Goal: Task Accomplishment & Management: Manage account settings

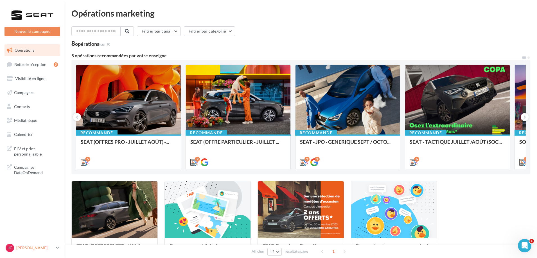
click at [57, 245] on link "[PERSON_NAME] [PERSON_NAME] CAILBAUT SEAT-ANGOULINS" at bounding box center [32, 248] width 56 height 11
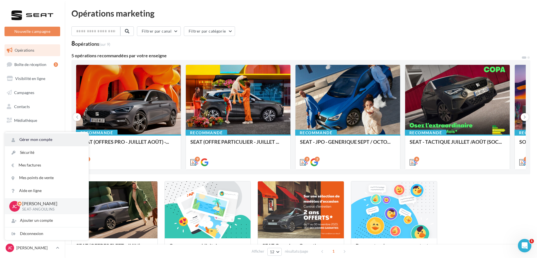
click at [59, 139] on link "Gérer mon compte" at bounding box center [47, 139] width 84 height 13
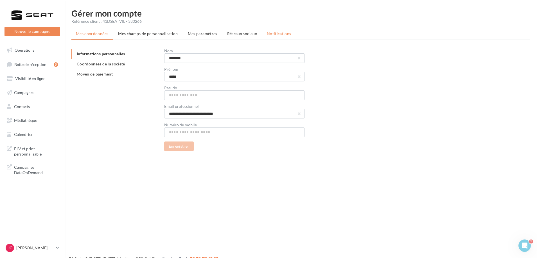
click at [281, 35] on span "Notifications" at bounding box center [279, 33] width 24 height 5
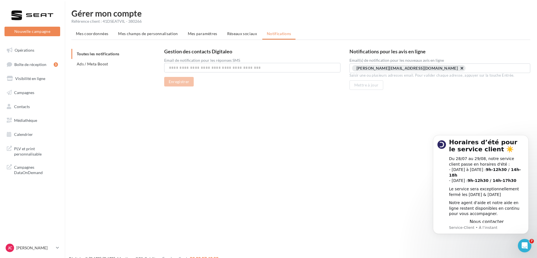
click at [458, 70] on button "button" at bounding box center [458, 70] width 0 height 0
click at [417, 69] on input "text" at bounding box center [439, 68] width 168 height 6
paste input "**********"
click at [425, 69] on input "**********" at bounding box center [439, 68] width 168 height 6
type input "**********"
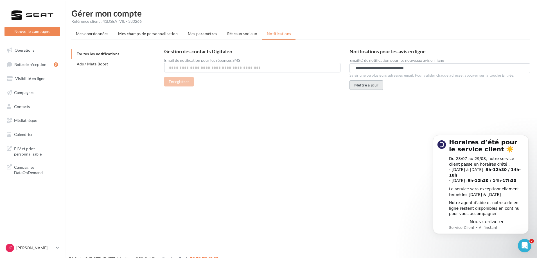
click at [364, 88] on button "Mettre à jour" at bounding box center [366, 85] width 34 height 10
click at [150, 33] on span "Mes champs de personnalisation" at bounding box center [148, 33] width 60 height 5
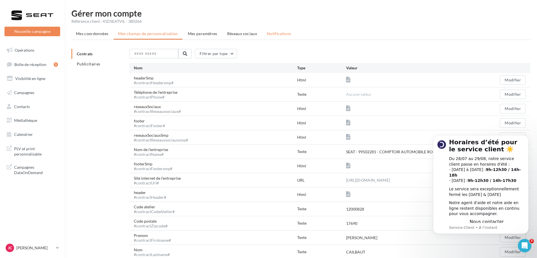
click at [286, 33] on span "Notifications" at bounding box center [279, 33] width 24 height 5
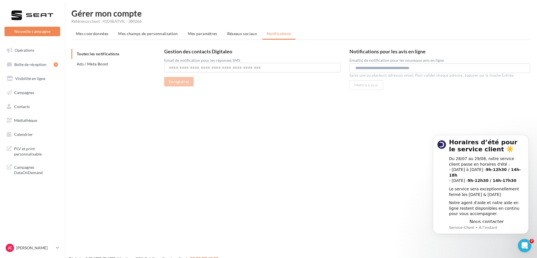
click at [281, 97] on div "Gérer mon compte Référence client : 41DSEATVIL - 380266 Mes coordonnées Mes cha…" at bounding box center [301, 55] width 472 height 92
click at [238, 35] on span "Réseaux sociaux" at bounding box center [242, 33] width 30 height 5
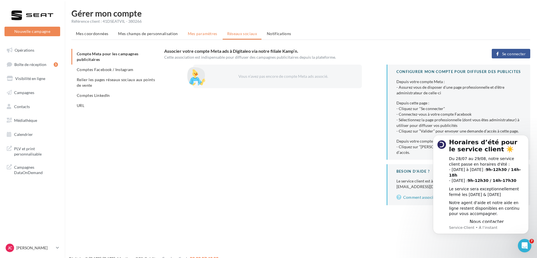
click at [205, 33] on span "Mes paramètres" at bounding box center [202, 33] width 29 height 5
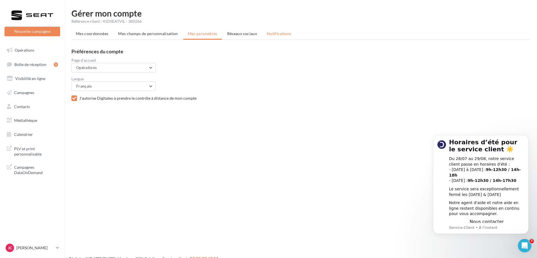
click at [283, 33] on span "Notifications" at bounding box center [279, 33] width 24 height 5
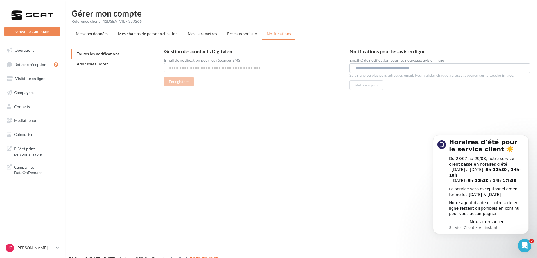
click at [407, 69] on input "text" at bounding box center [440, 68] width 171 height 6
click at [365, 85] on button "Mettre à jour" at bounding box center [366, 85] width 34 height 10
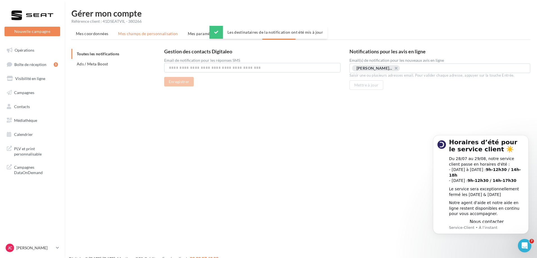
click at [170, 34] on span "Mes champs de personnalisation" at bounding box center [148, 33] width 60 height 5
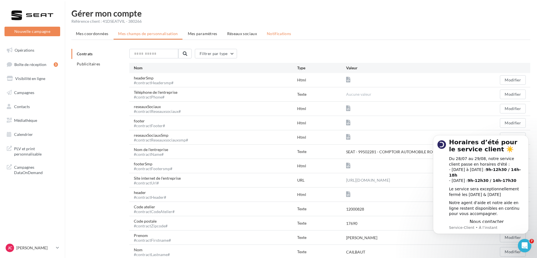
click at [286, 33] on span "Notifications" at bounding box center [279, 33] width 24 height 5
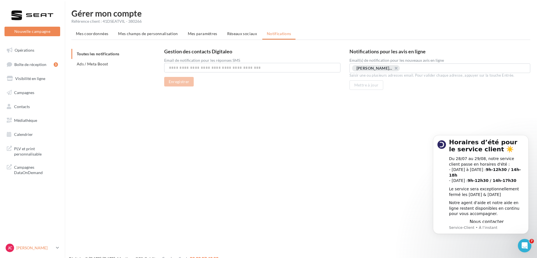
click at [53, 247] on p "[PERSON_NAME]" at bounding box center [34, 248] width 37 height 6
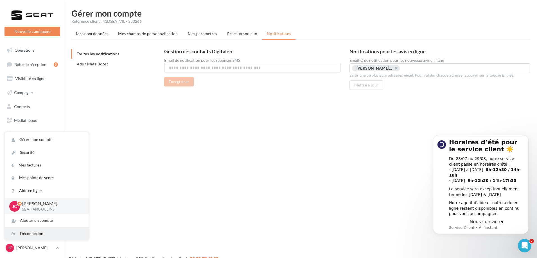
click at [49, 236] on div "Déconnexion" at bounding box center [47, 234] width 84 height 13
